Goal: Navigation & Orientation: Find specific page/section

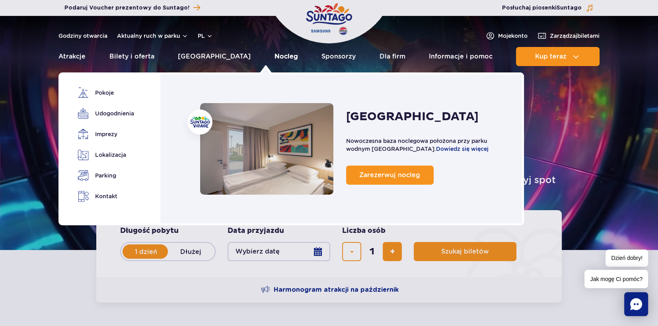
click at [275, 57] on link "Nocleg" at bounding box center [286, 56] width 23 height 19
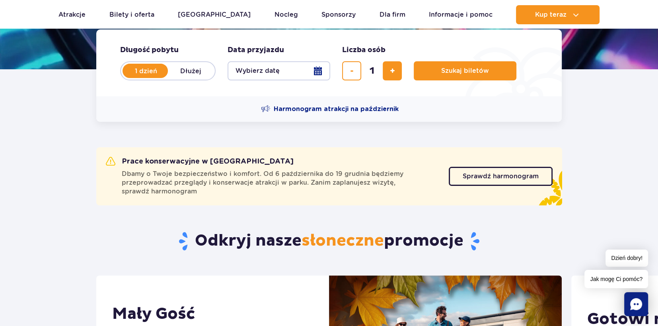
scroll to position [199, 0]
